Goal: Information Seeking & Learning: Learn about a topic

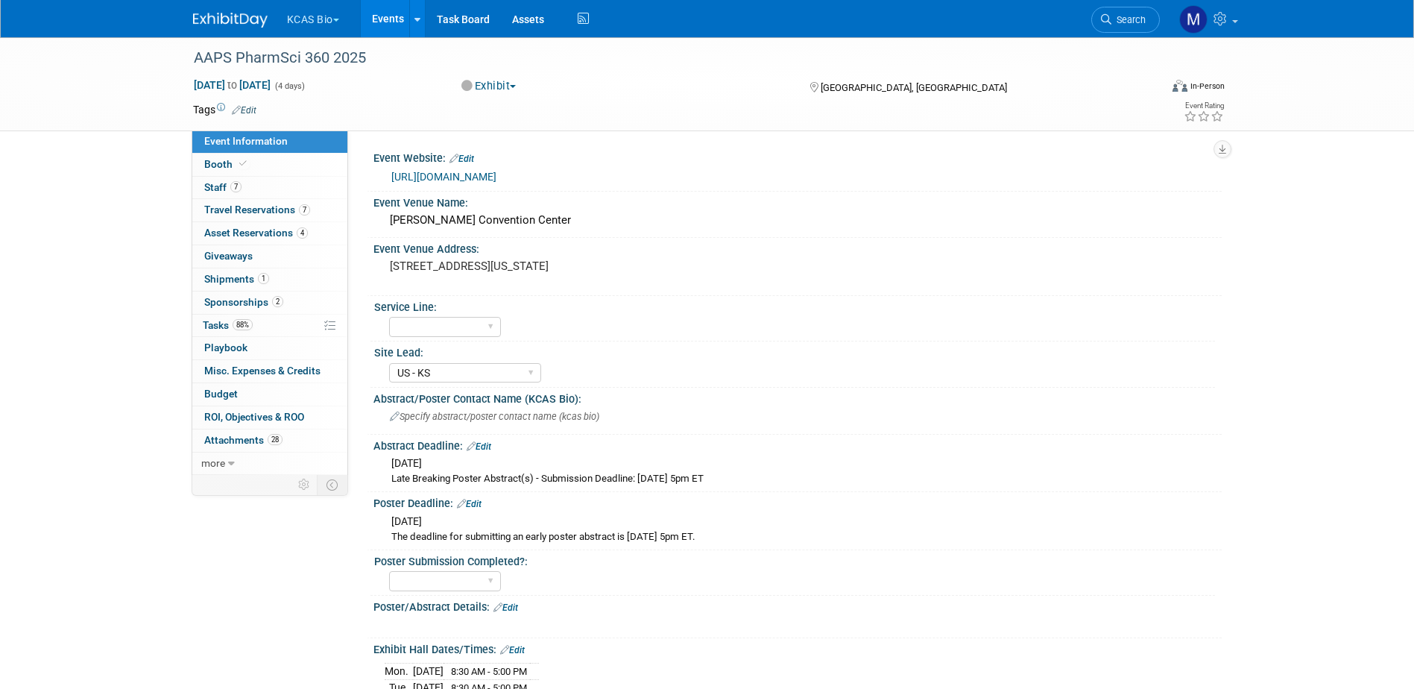
select select "US - KS"
click at [220, 187] on span "Staff 7" at bounding box center [222, 187] width 37 height 12
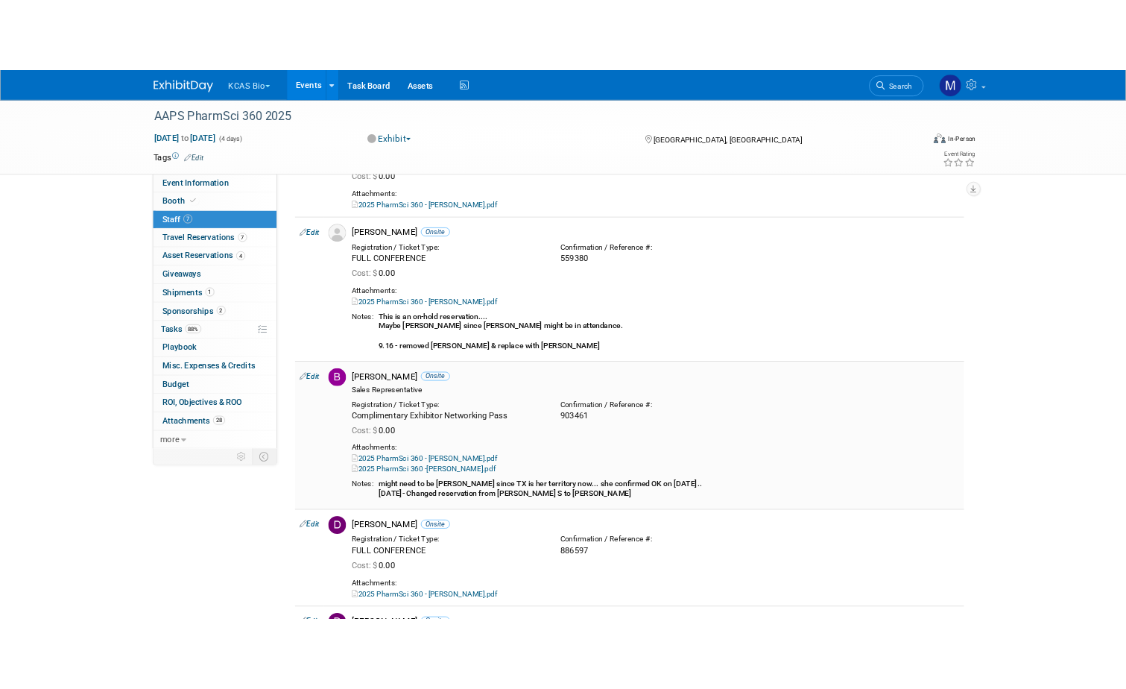
scroll to position [149, 0]
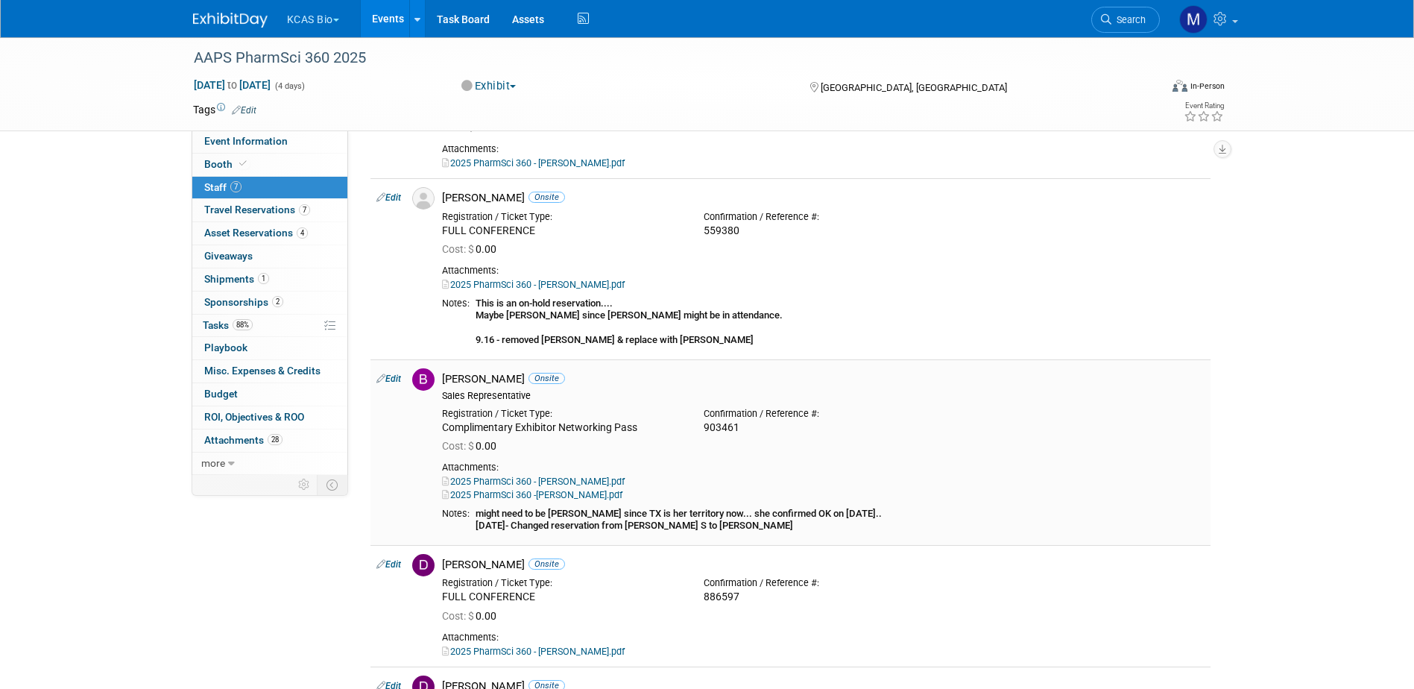
click at [585, 480] on link "2025 PharmSci 360 - TOM SPOSITO.pdf" at bounding box center [533, 481] width 183 height 11
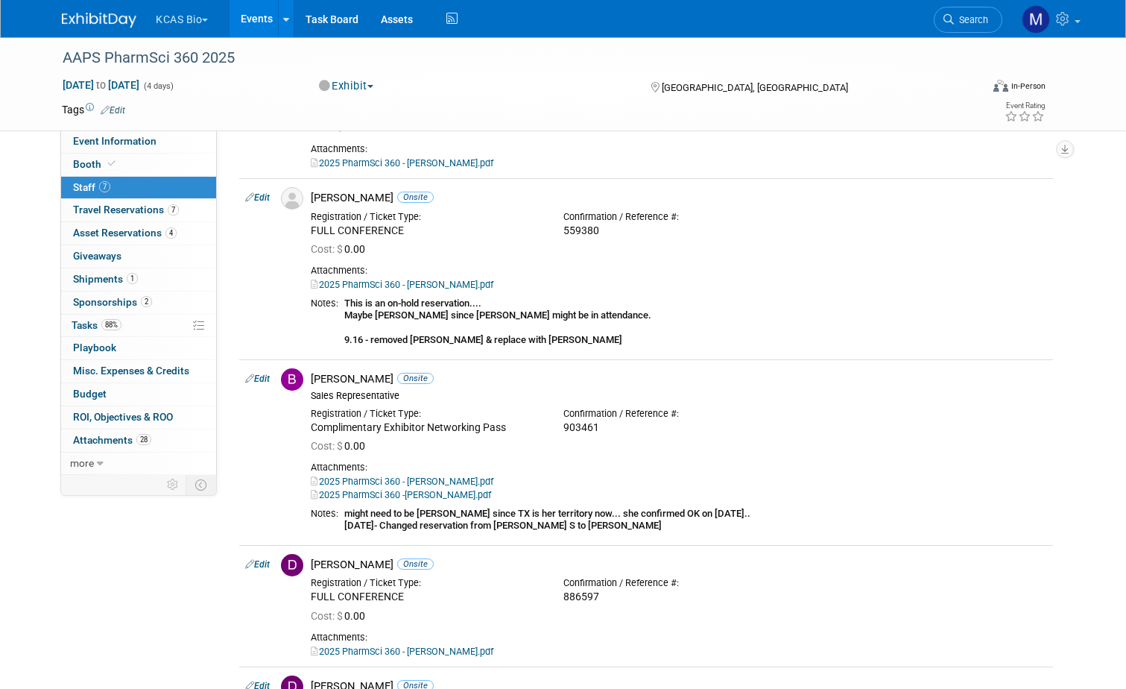
scroll to position [0, 0]
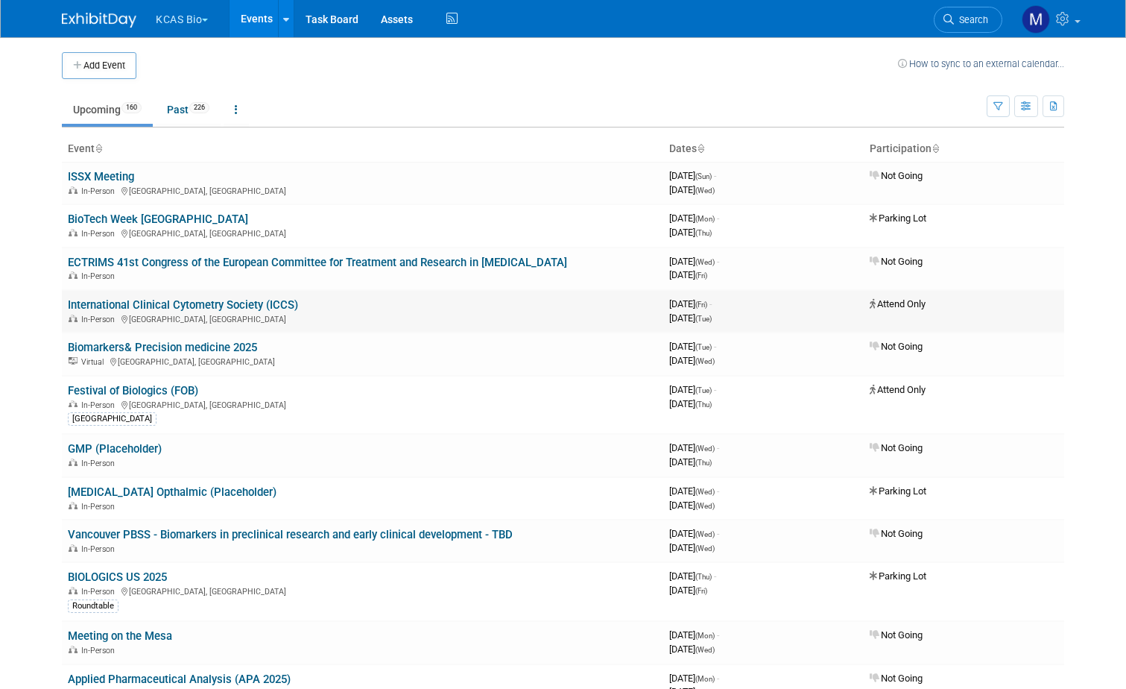
scroll to position [75, 0]
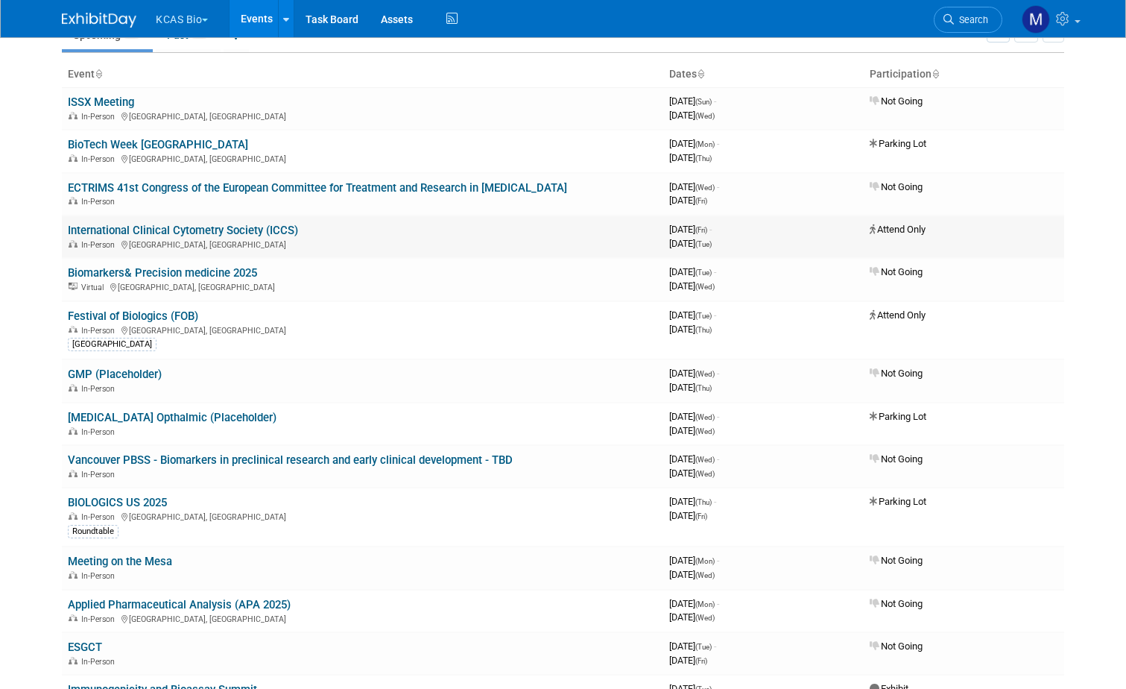
click at [163, 230] on link "International Clinical Cytometry Society (ICCS)" at bounding box center [183, 230] width 230 height 13
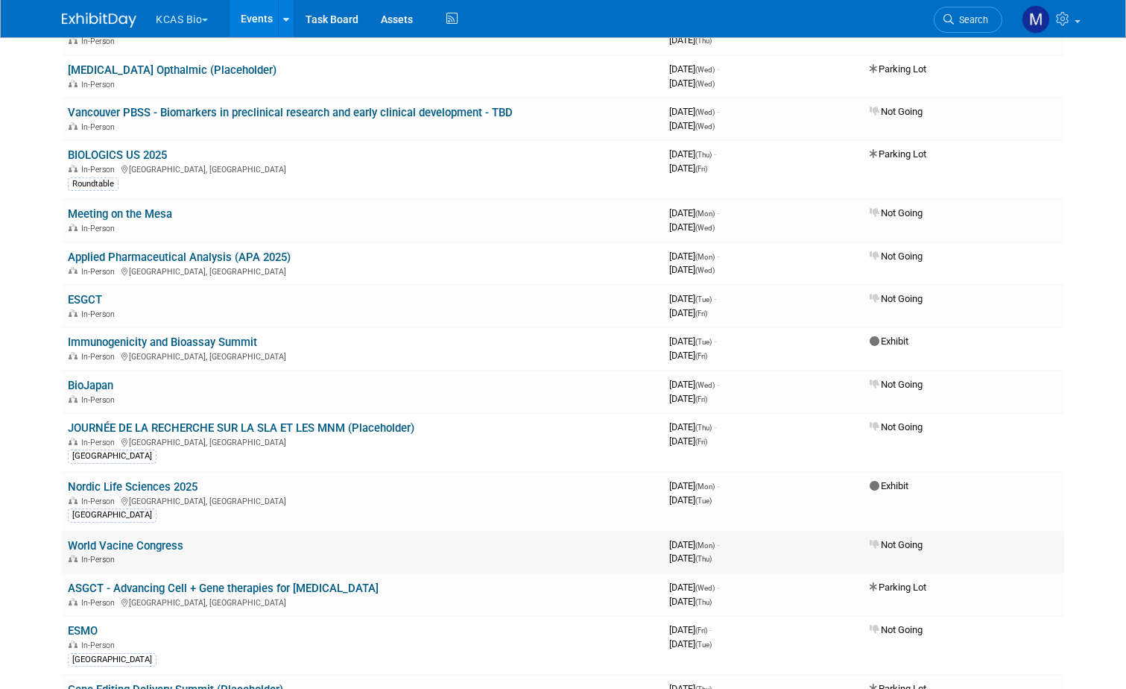
scroll to position [447, 0]
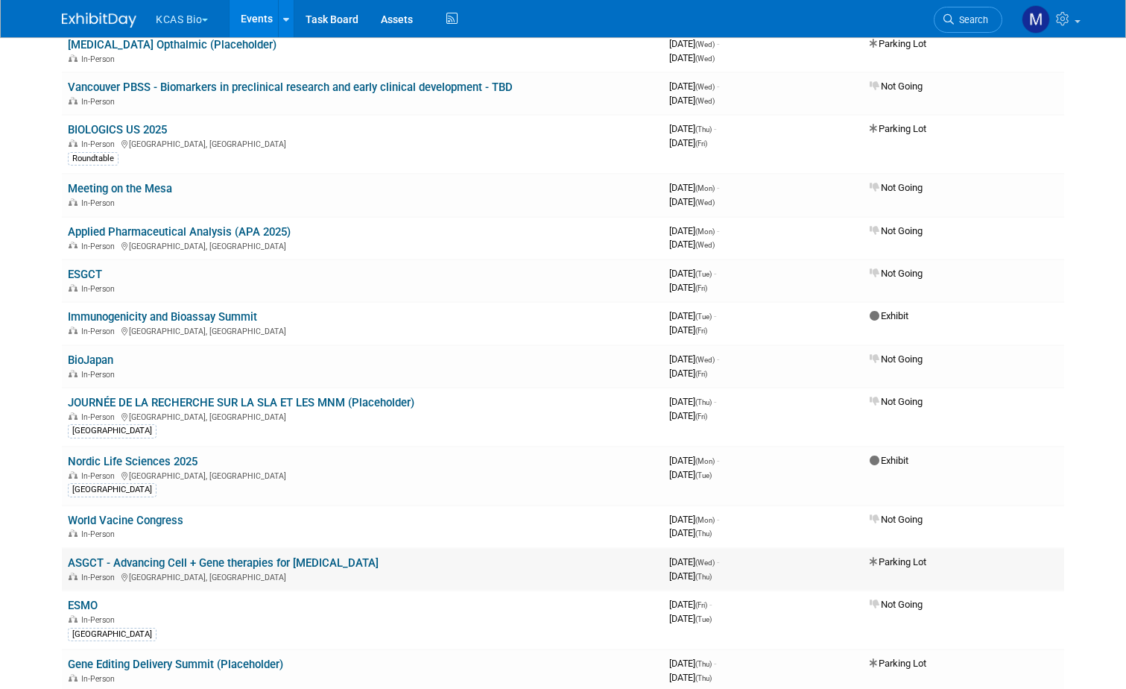
click at [286, 563] on link "ASGCT - Advancing Cell + Gene therapies for [MEDICAL_DATA]" at bounding box center [223, 562] width 311 height 13
click at [171, 227] on link "Applied Pharmaceutical Analysis (APA 2025)" at bounding box center [179, 231] width 223 height 13
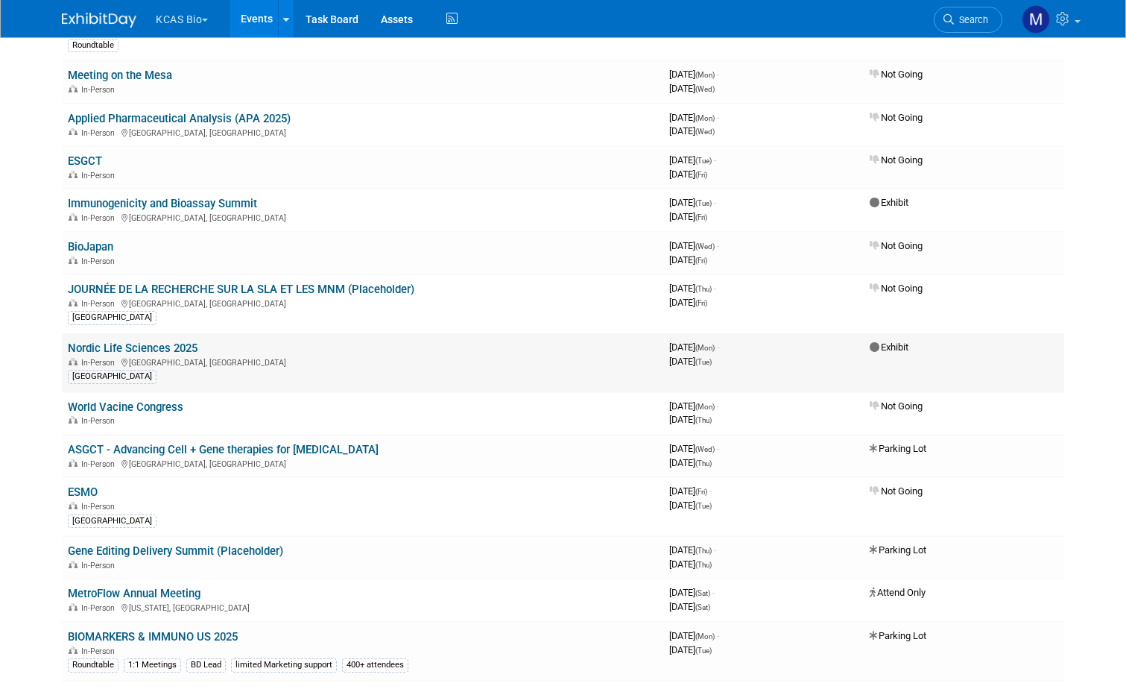
scroll to position [596, 0]
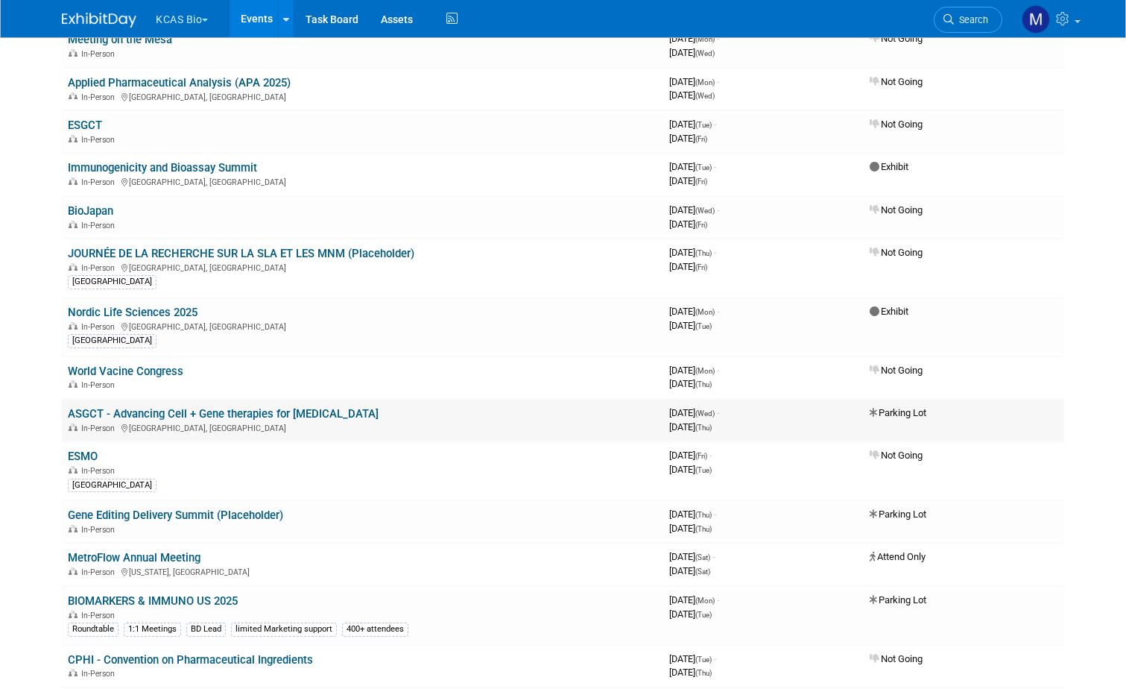
click at [146, 412] on link "ASGCT - Advancing Cell + Gene therapies for [MEDICAL_DATA]" at bounding box center [223, 413] width 311 height 13
click at [190, 515] on link "Gene Editing Delivery Summit (Placeholder)" at bounding box center [175, 514] width 215 height 13
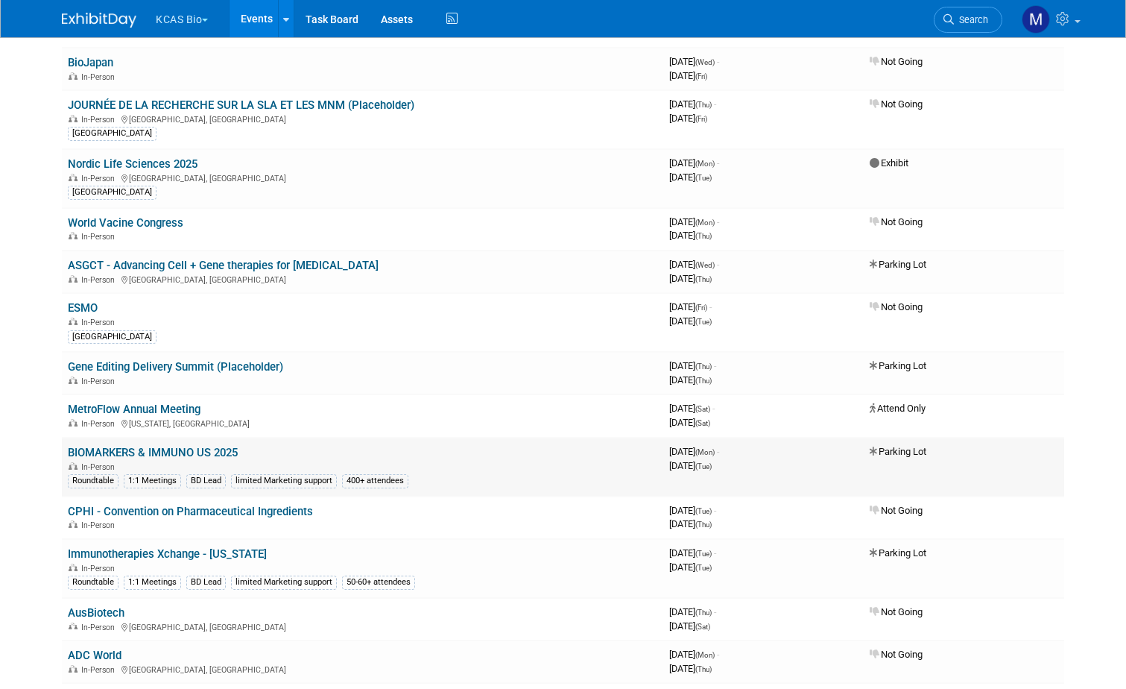
scroll to position [745, 0]
click at [122, 405] on link "MetroFlow Annual Meeting" at bounding box center [134, 408] width 133 height 13
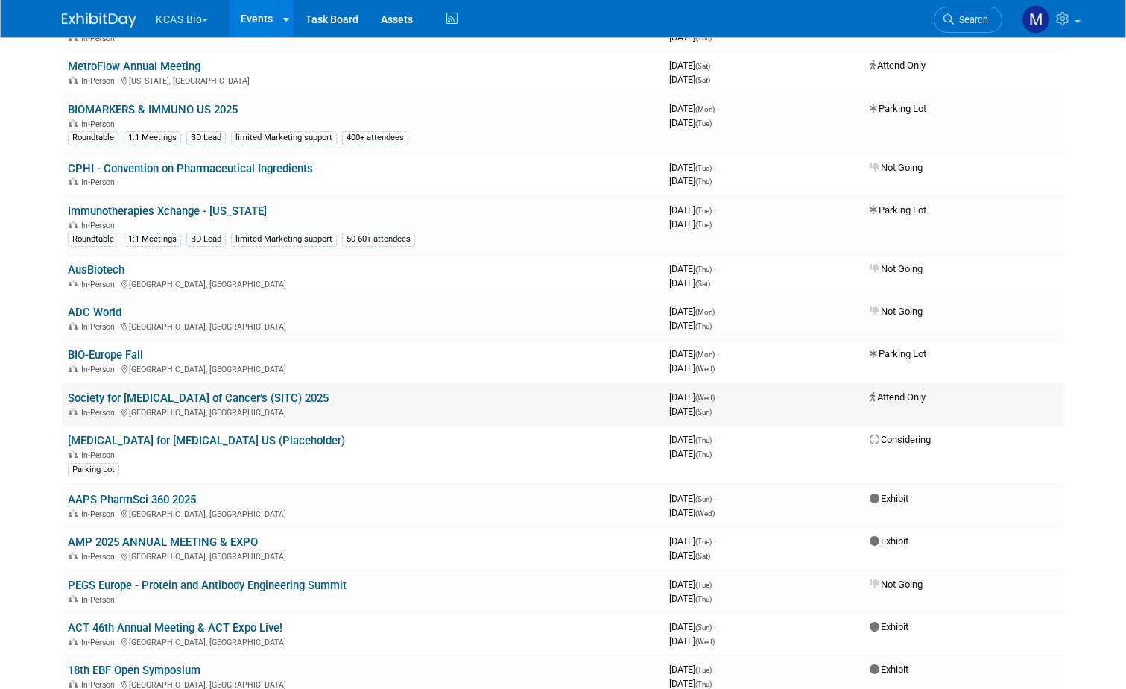
scroll to position [1118, 0]
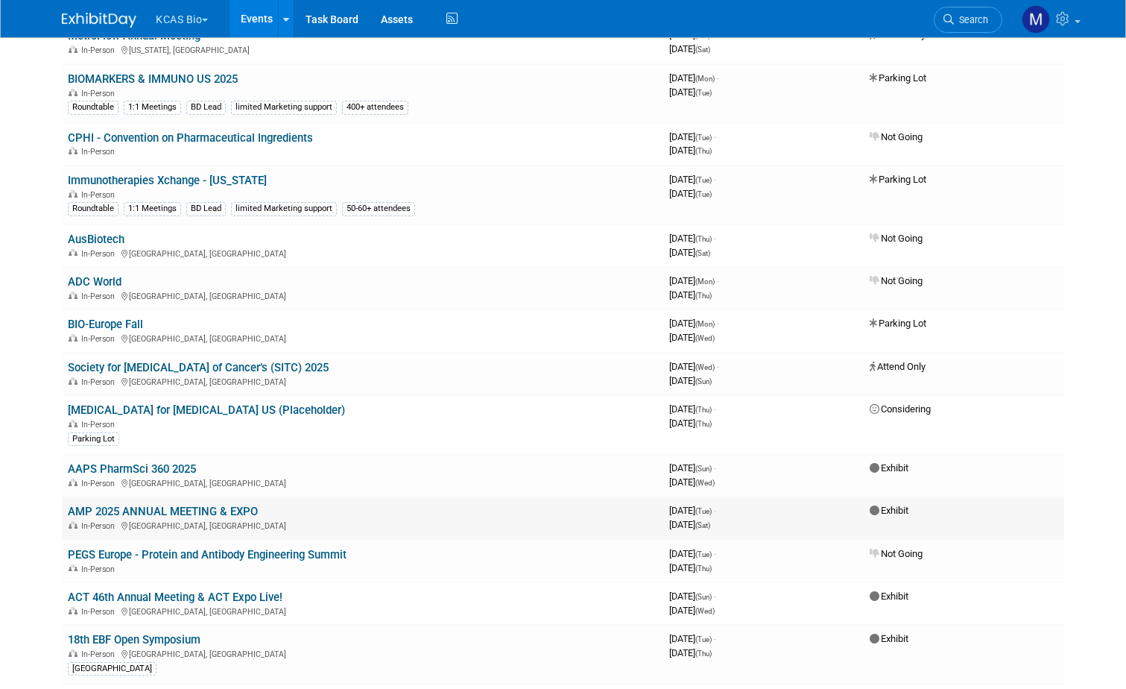
click at [166, 510] on link "AMP 2025 ANNUAL MEETING & EXPO" at bounding box center [163, 511] width 190 height 13
click at [177, 597] on link "ACT 46th Annual Meeting & ACT Expo Live!" at bounding box center [175, 596] width 215 height 13
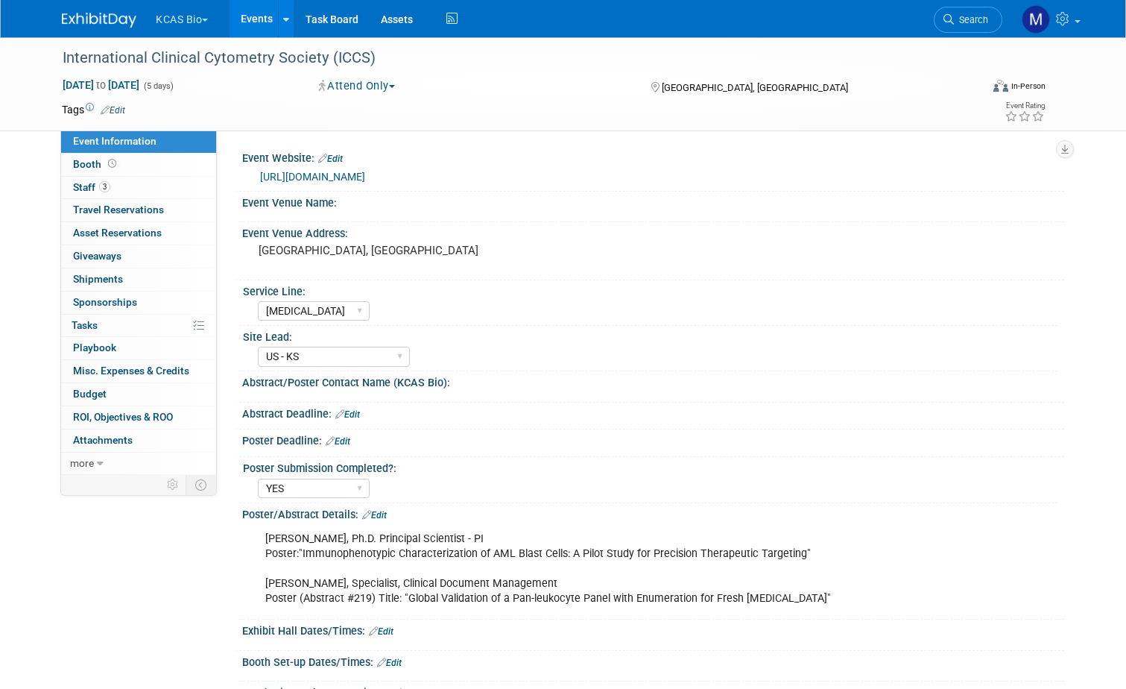
select select "[MEDICAL_DATA]"
select select "US - KS"
select select "YES"
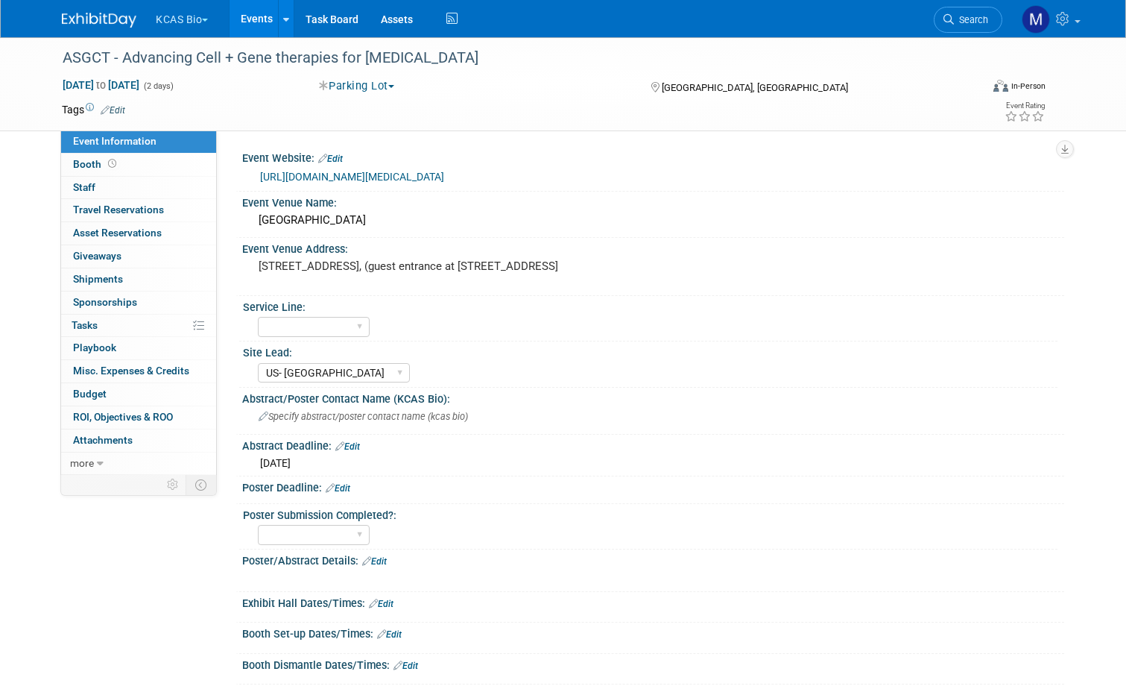
select select "US- [GEOGRAPHIC_DATA]"
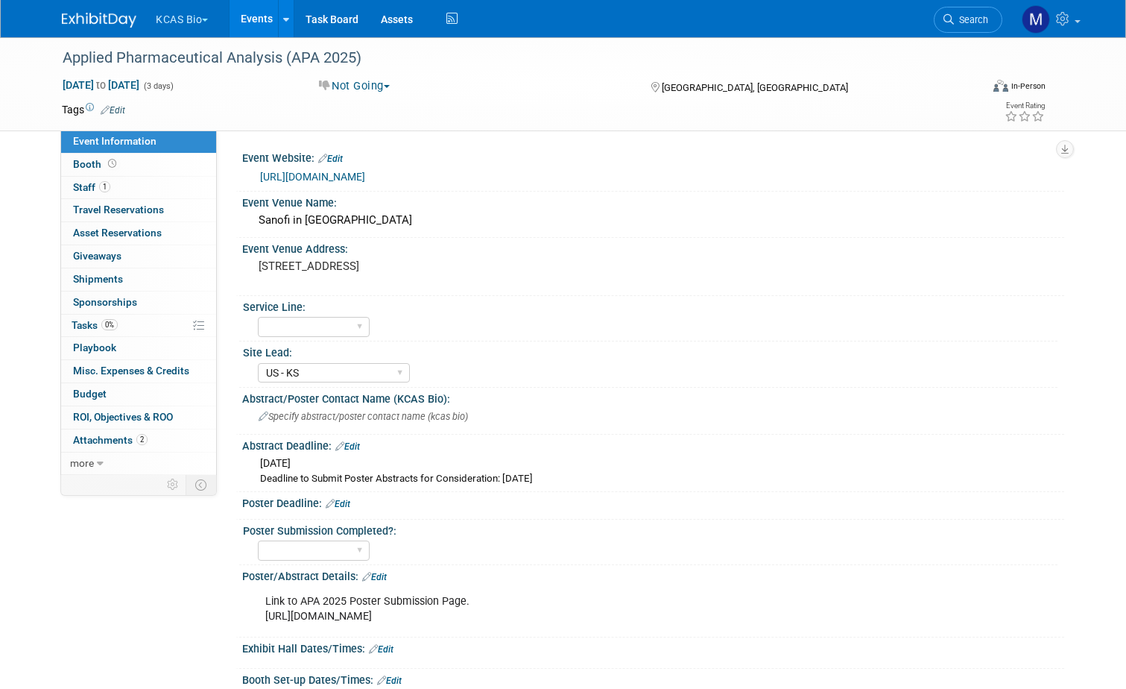
select select "US - KS"
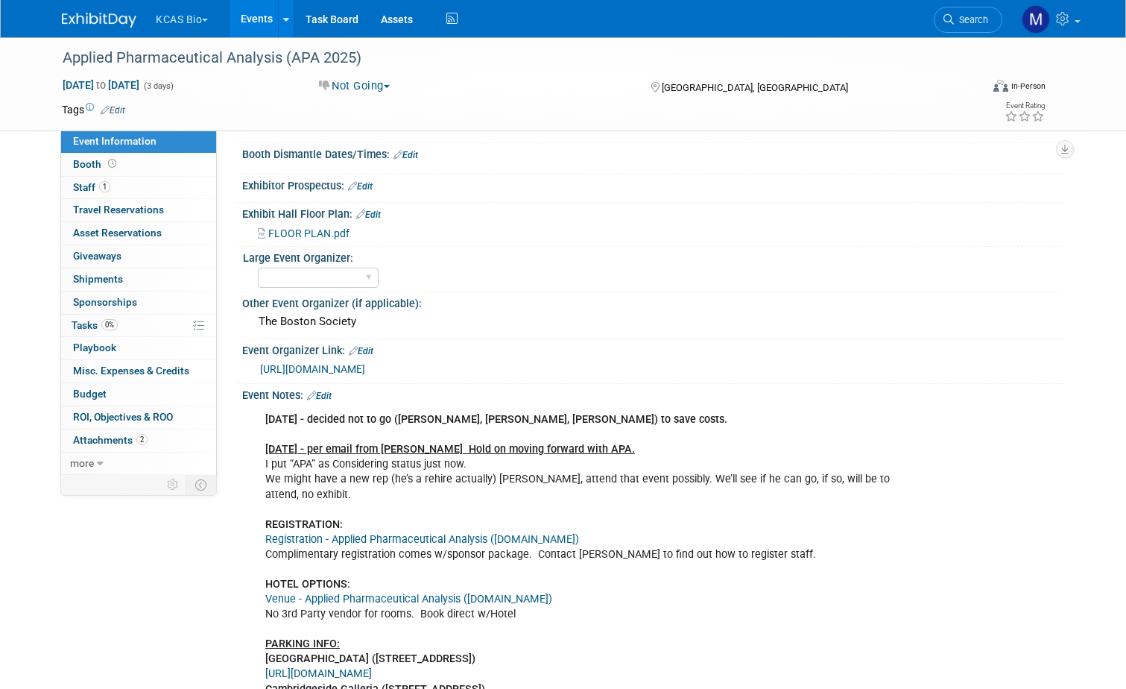
scroll to position [596, 0]
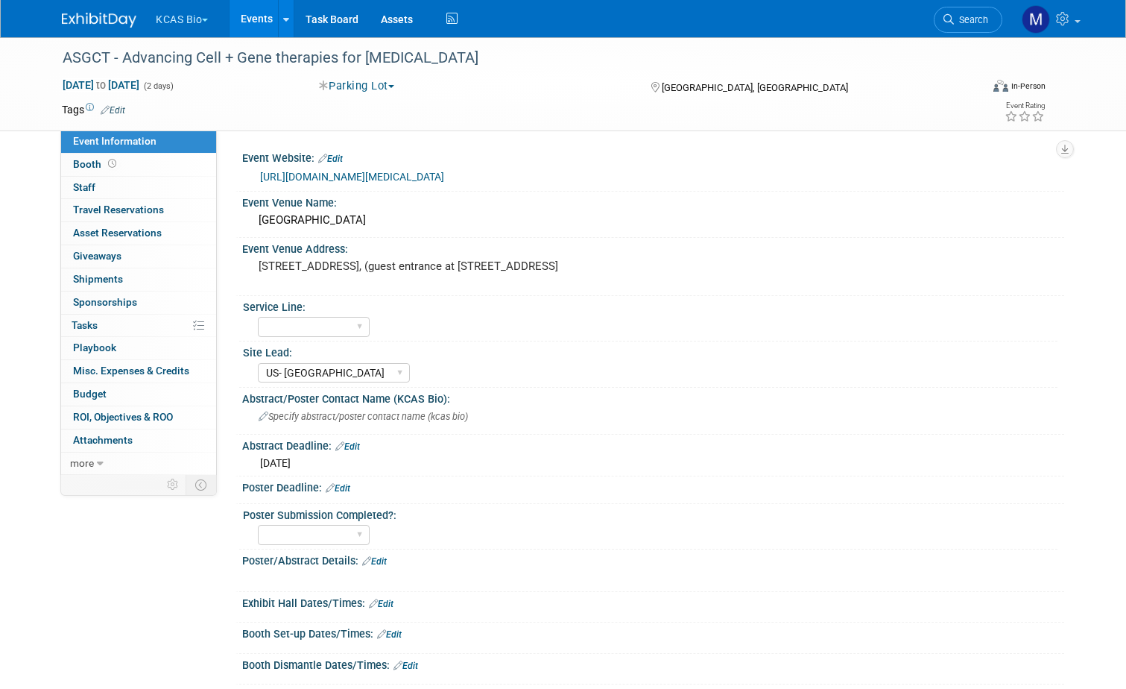
select select "US- [GEOGRAPHIC_DATA]"
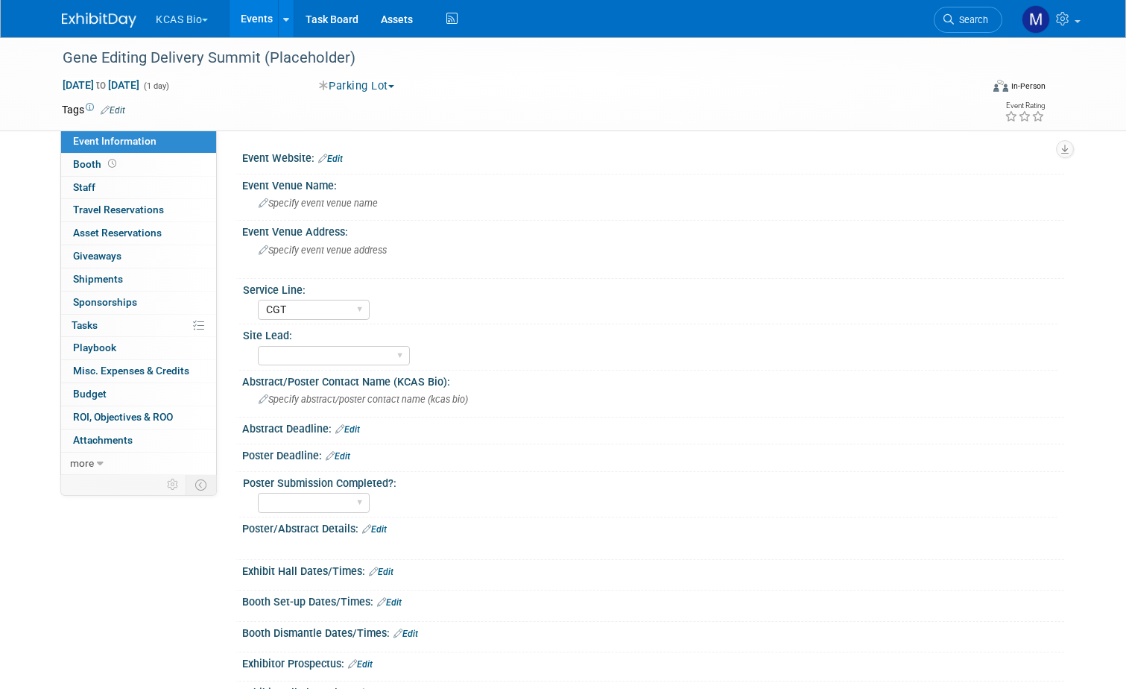
select select "CGT"
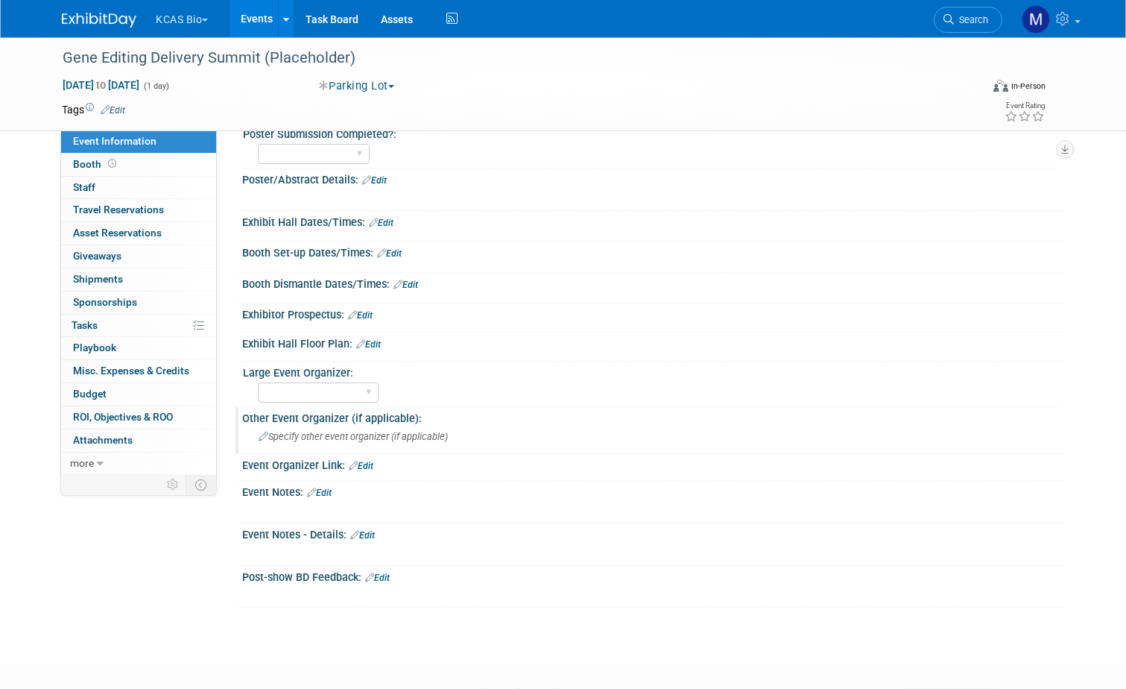
scroll to position [428, 0]
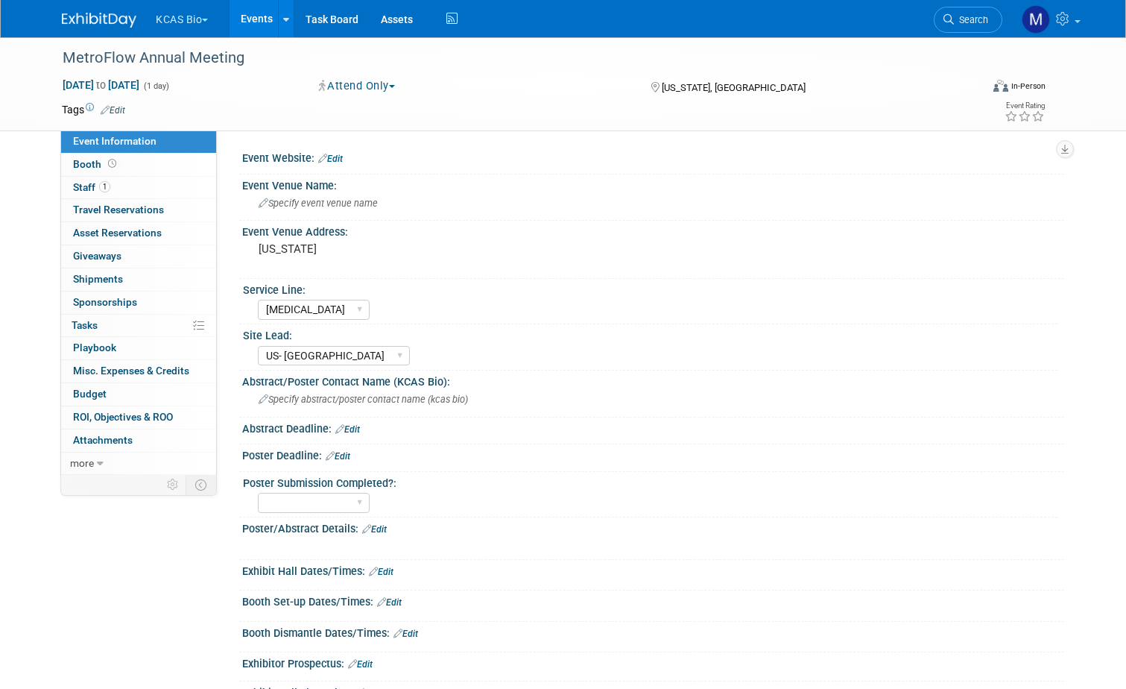
select select "[MEDICAL_DATA]"
select select "US- [GEOGRAPHIC_DATA]"
click at [78, 186] on span "Staff 1" at bounding box center [91, 187] width 37 height 12
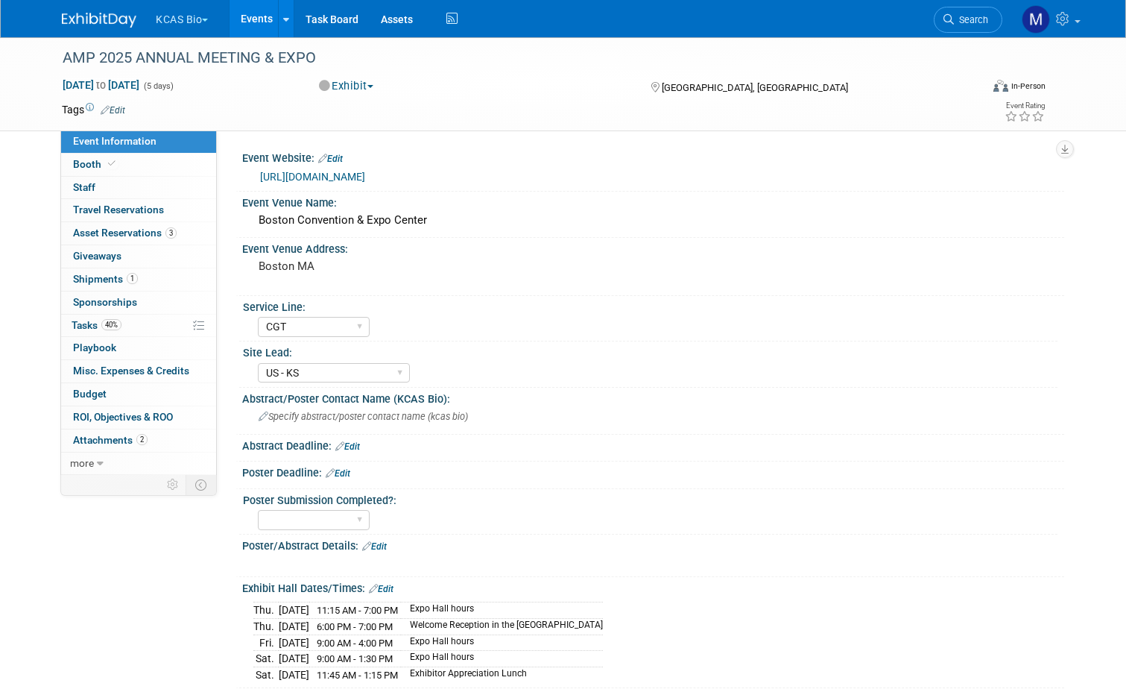
select select "CGT"
select select "US - KS"
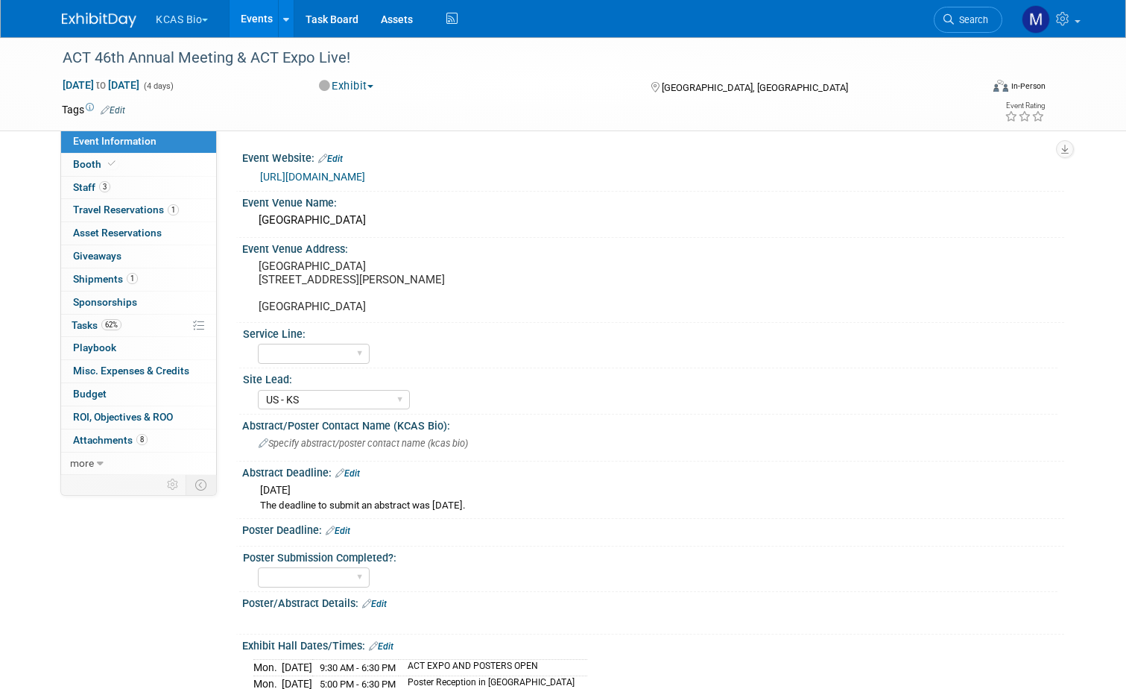
select select "US - KS"
click at [77, 185] on span "Staff 3" at bounding box center [91, 187] width 37 height 12
click at [80, 186] on span "Staff 3" at bounding box center [91, 187] width 37 height 12
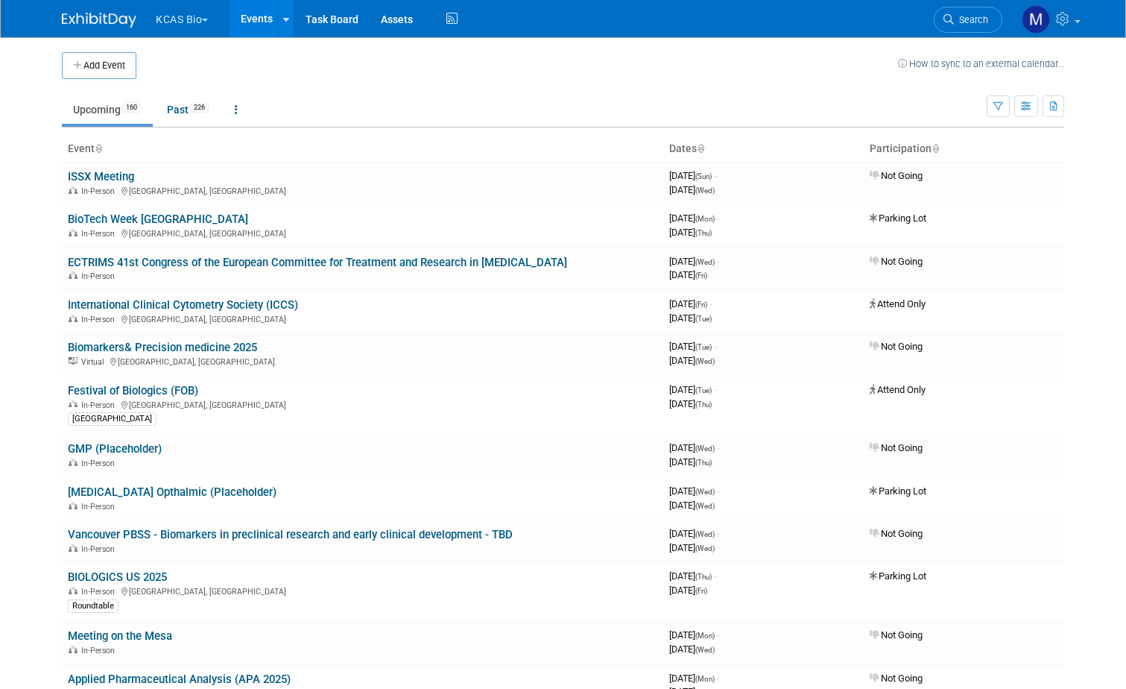
scroll to position [1204, 0]
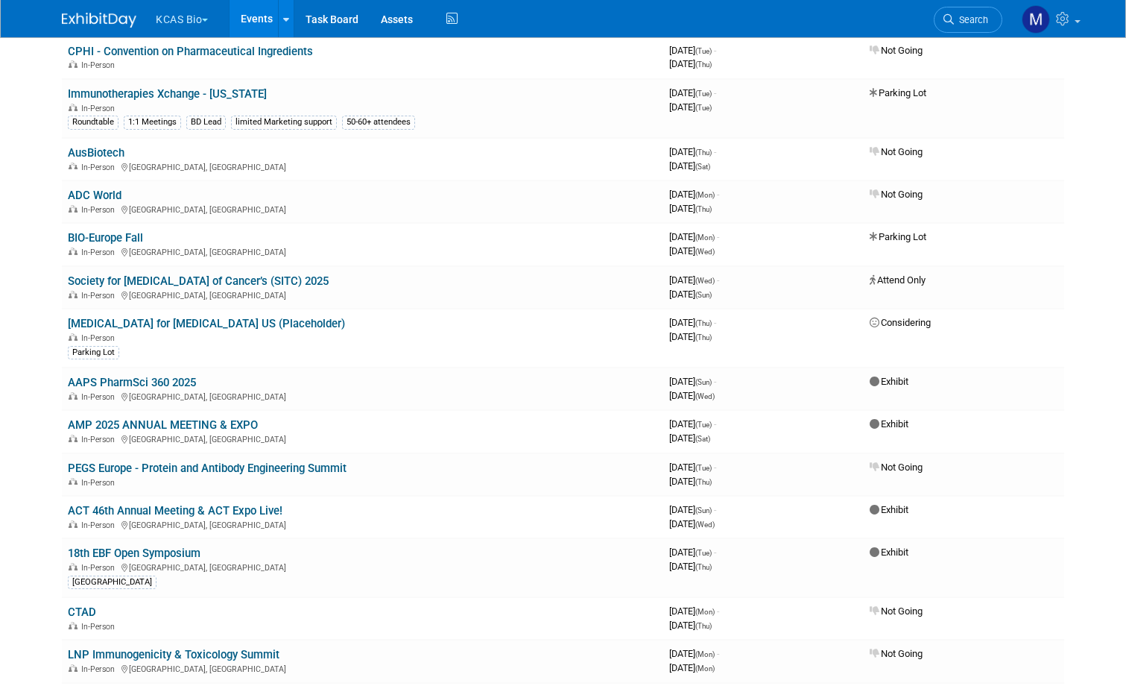
click at [540, 417] on td "AMP 2025 ANNUAL MEETING & EXPO In-Person Boston, MA" at bounding box center [362, 431] width 601 height 42
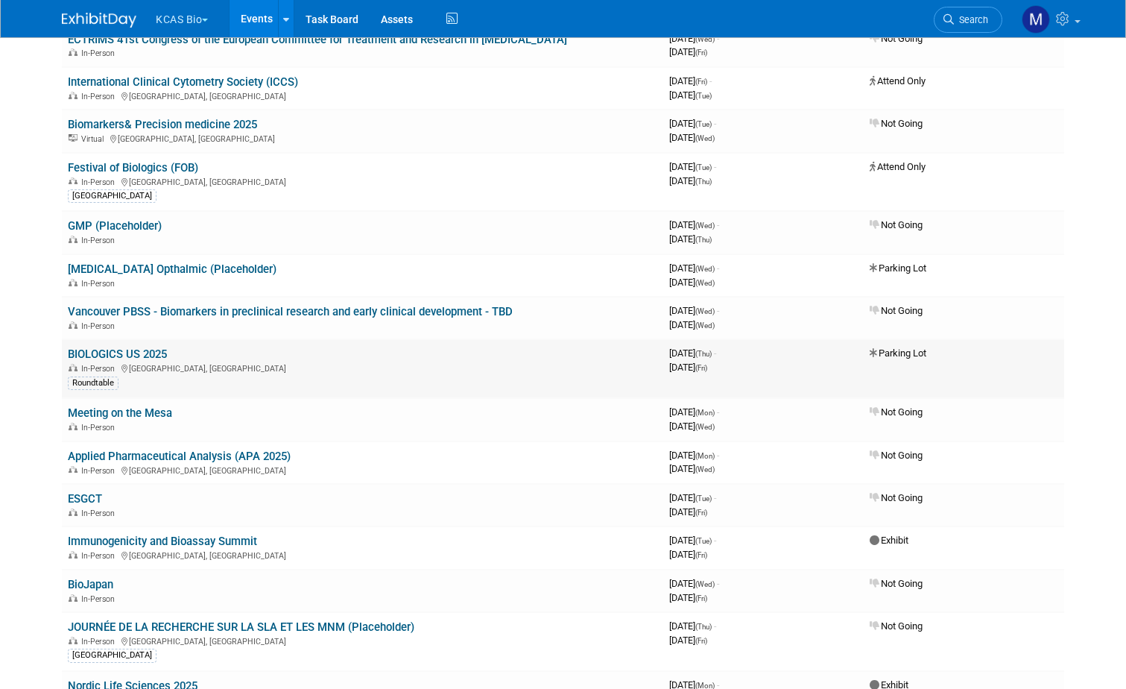
scroll to position [224, 0]
click at [219, 537] on link "Immunogenicity and Bioassay Summit" at bounding box center [162, 540] width 189 height 13
